Goal: Use online tool/utility: Utilize a website feature to perform a specific function

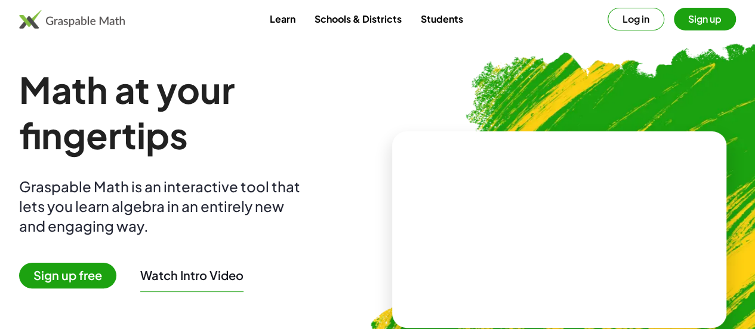
click at [625, 20] on button "Log in" at bounding box center [636, 19] width 57 height 23
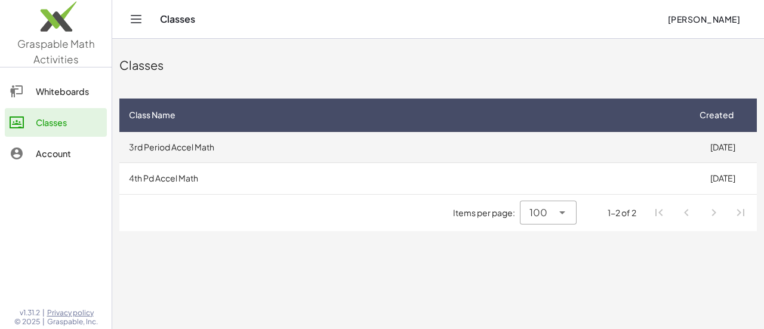
click at [456, 155] on td "3rd Period Accel Math" at bounding box center [403, 147] width 569 height 31
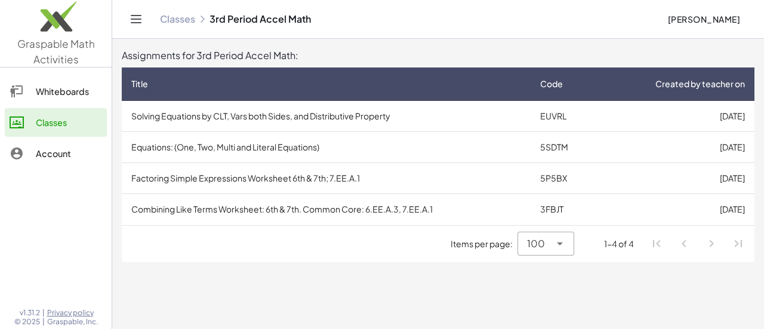
click at [76, 99] on link "Whiteboards" at bounding box center [56, 91] width 102 height 29
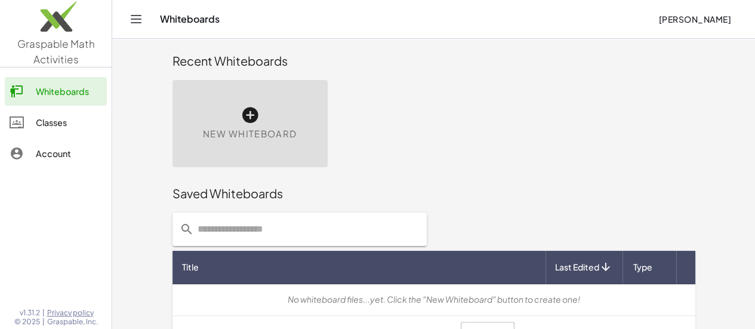
scroll to position [4, 0]
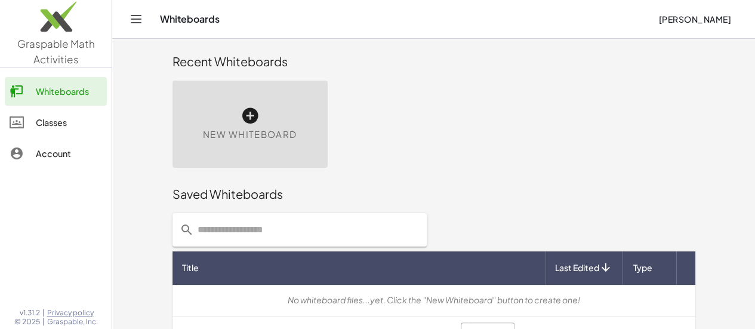
click at [221, 116] on div "New Whiteboard" at bounding box center [250, 124] width 155 height 87
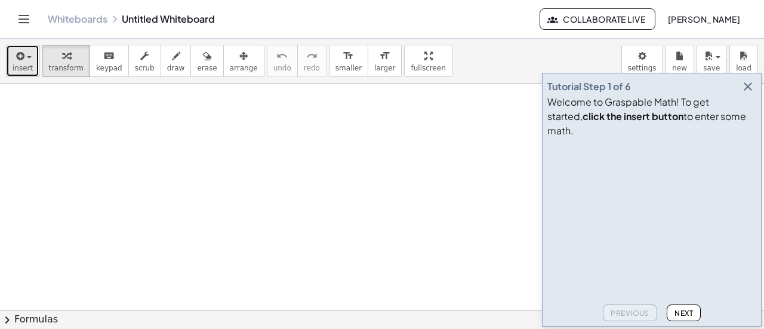
click at [25, 66] on span "insert" at bounding box center [23, 68] width 20 height 8
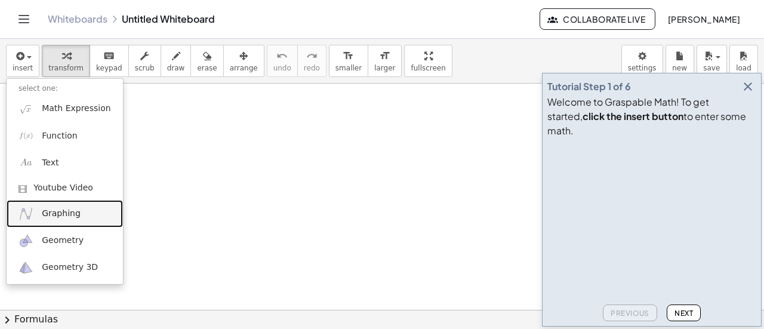
click at [78, 212] on link "Graphing" at bounding box center [65, 213] width 116 height 27
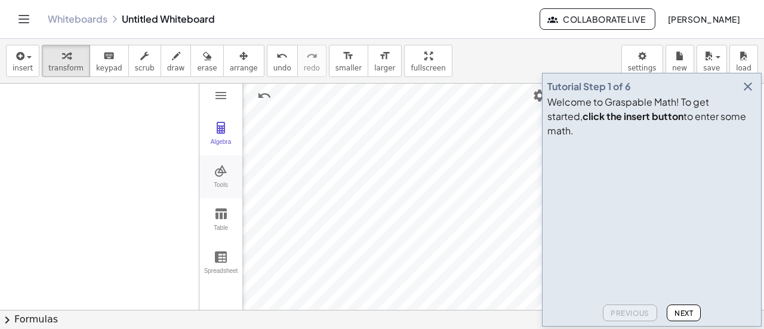
click at [222, 174] on img "Graphing Calculator" at bounding box center [221, 171] width 14 height 14
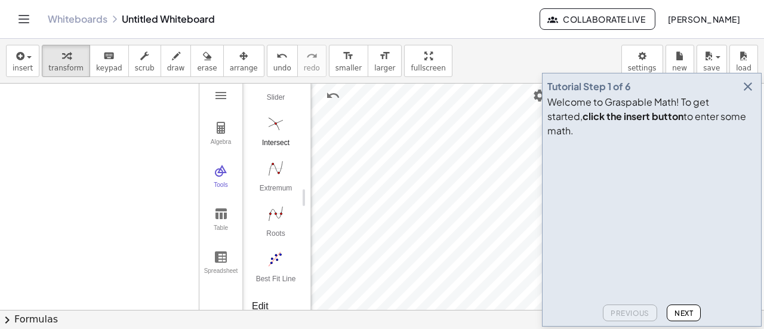
click at [269, 132] on button "Intersect" at bounding box center [276, 134] width 48 height 43
click at [275, 259] on img "Best Fit Line. Select several points or list of points" at bounding box center [276, 259] width 48 height 19
click at [274, 168] on img "Extremum. Select a function" at bounding box center [276, 168] width 48 height 19
click at [273, 123] on img "Intersect. Select intersection or two objects successively" at bounding box center [276, 122] width 48 height 19
click at [552, 247] on main "Tutorial Step 1 of 6 Welcome to Graspable Math! To get started, click the inser…" at bounding box center [382, 164] width 764 height 329
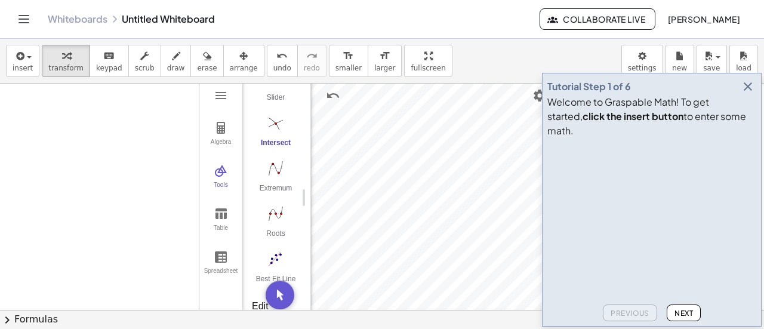
scroll to position [0, 0]
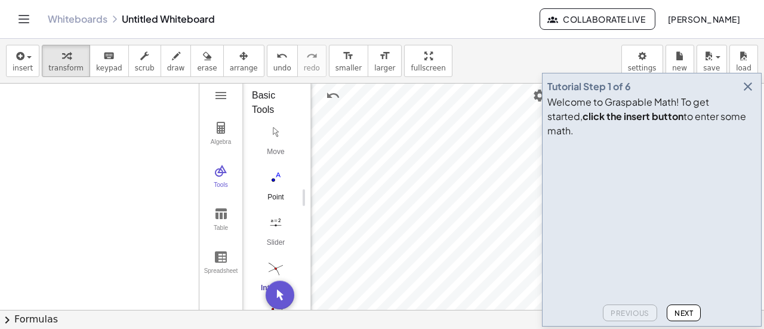
click at [267, 187] on button "Point" at bounding box center [276, 188] width 48 height 43
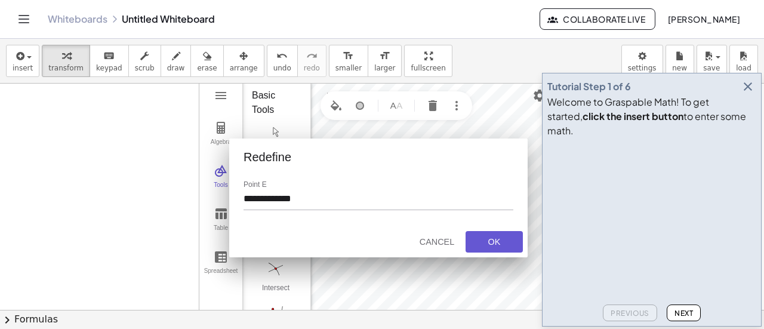
click at [383, 150] on div "Redefine" at bounding box center [386, 157] width 284 height 14
click at [436, 243] on div "Cancel" at bounding box center [437, 242] width 38 height 10
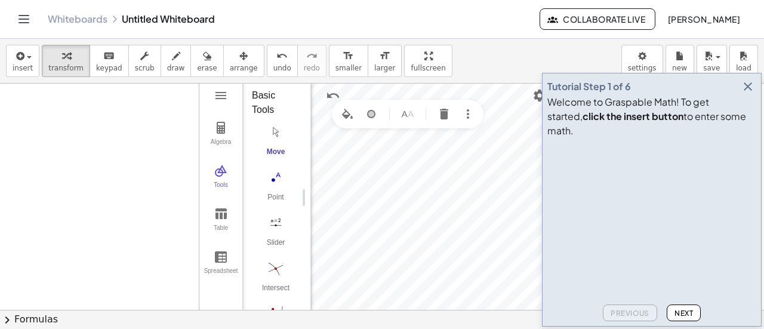
click at [358, 115] on div "Graphing Calculator" at bounding box center [408, 114] width 152 height 29
click at [348, 116] on img "Set color" at bounding box center [347, 114] width 14 height 14
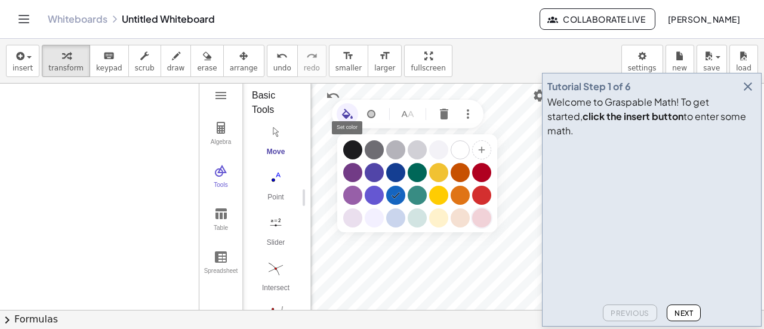
click at [484, 214] on div "Graphing Calculator" at bounding box center [481, 217] width 19 height 19
